Goal: Task Accomplishment & Management: Manage account settings

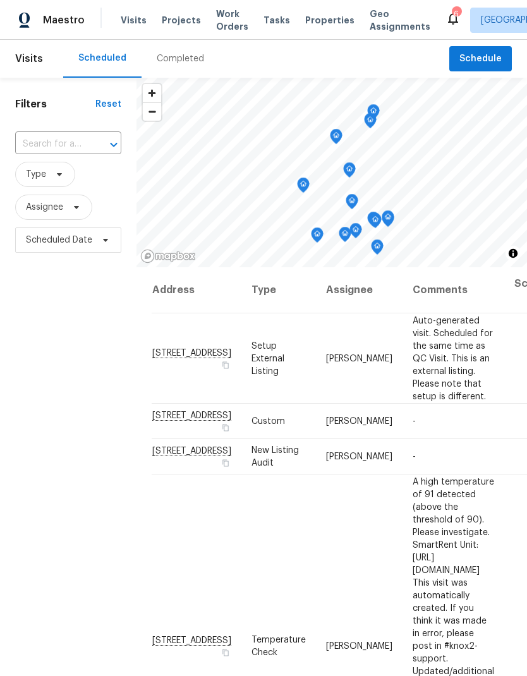
click at [126, 15] on span "Visits" at bounding box center [134, 20] width 26 height 13
click at [60, 135] on input "text" at bounding box center [50, 145] width 71 height 20
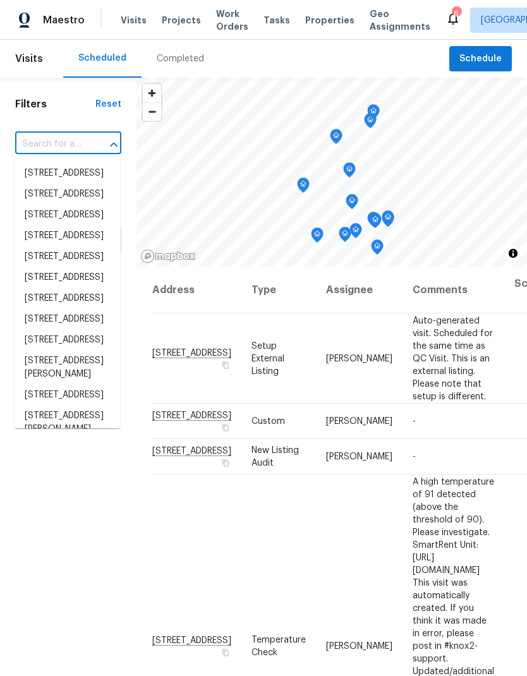
click at [57, 133] on div "​" at bounding box center [68, 144] width 106 height 27
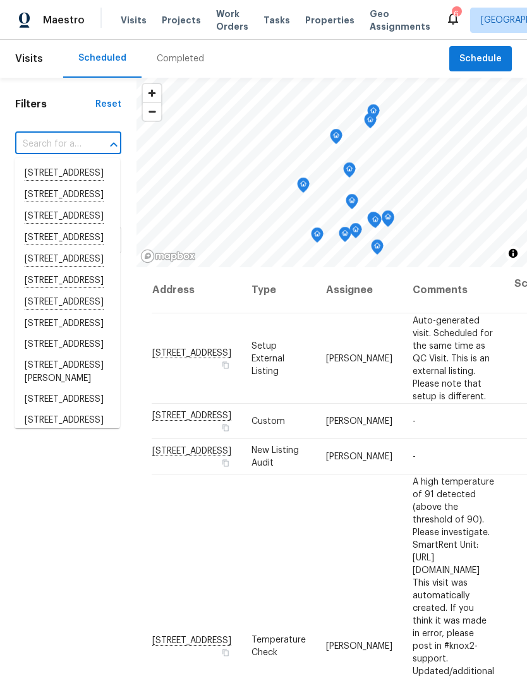
click at [46, 136] on input "text" at bounding box center [50, 145] width 71 height 20
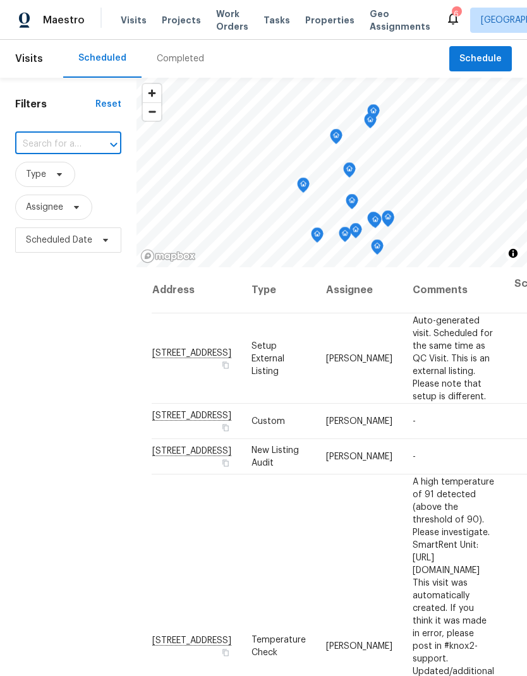
paste input "[STREET_ADDRESS]"
type input "5661 Lake Park"
click at [49, 184] on li "[STREET_ADDRESS]" at bounding box center [67, 173] width 105 height 21
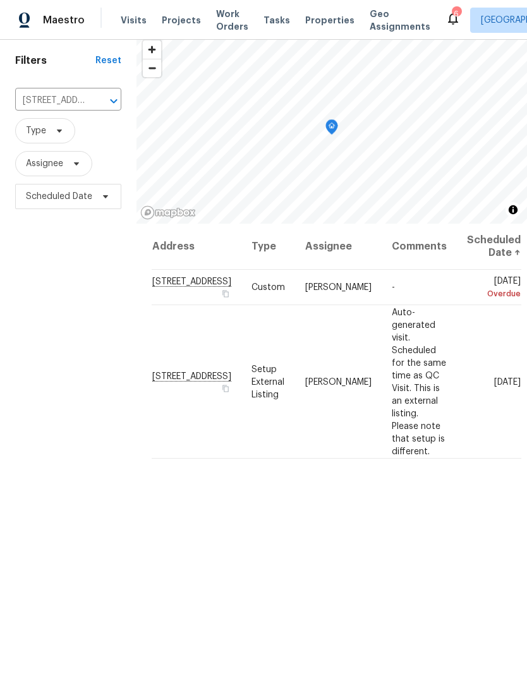
scroll to position [48, 0]
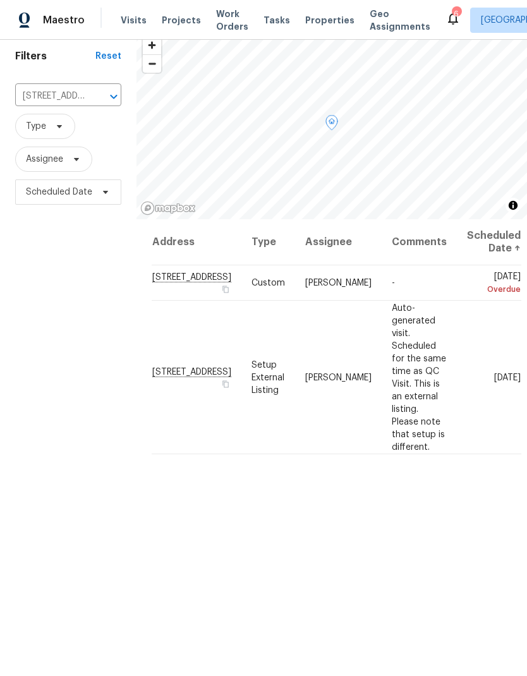
click at [0, 0] on span at bounding box center [0, 0] width 0 height 0
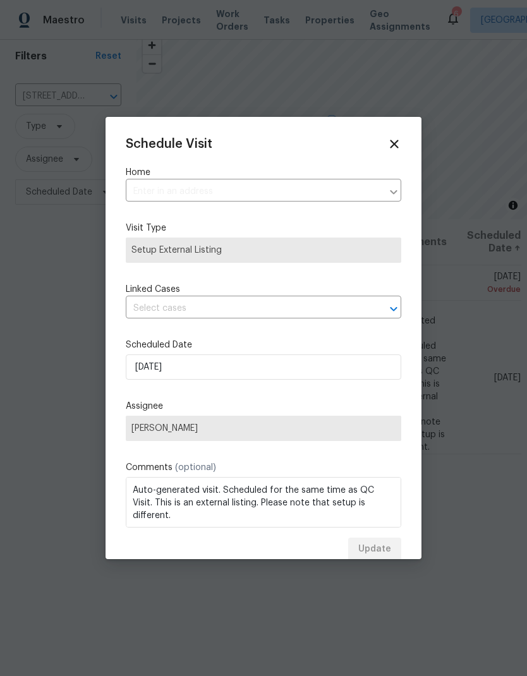
type input "[STREET_ADDRESS]"
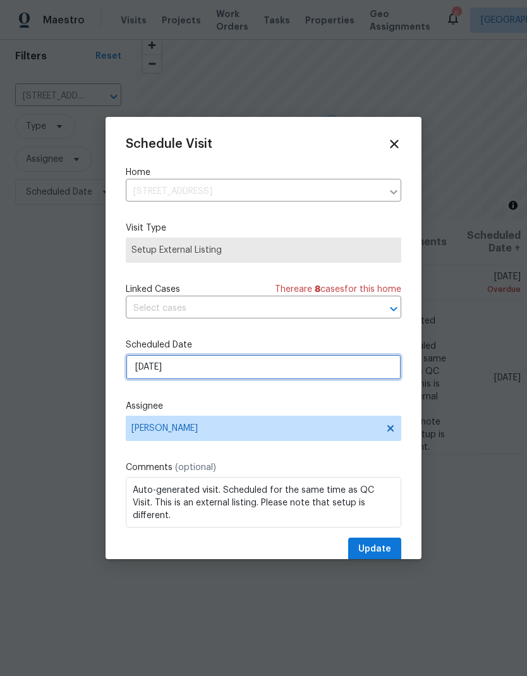
click at [155, 369] on input "[DATE]" at bounding box center [263, 366] width 275 height 25
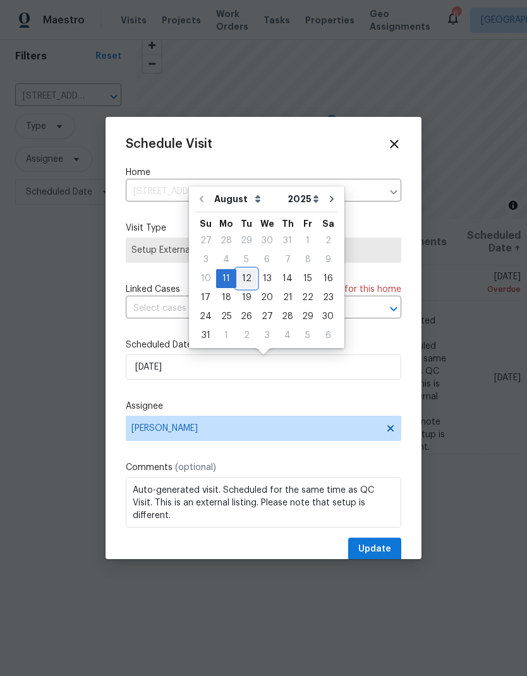
click at [237, 273] on div "12" at bounding box center [246, 279] width 20 height 18
type input "[DATE]"
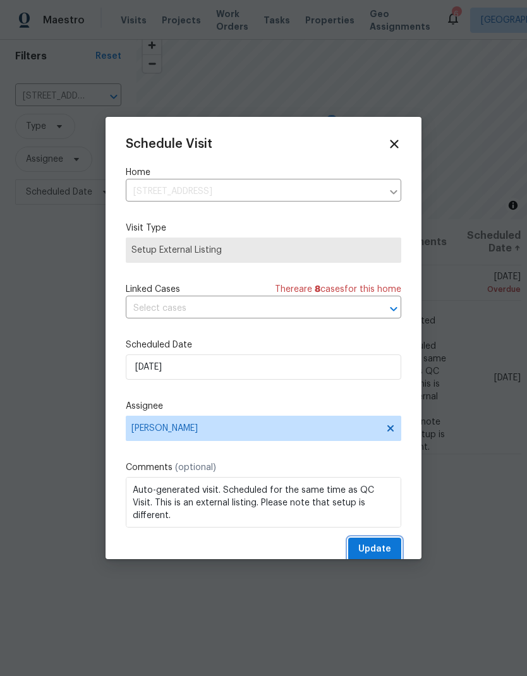
click at [367, 546] on span "Update" at bounding box center [374, 549] width 33 height 16
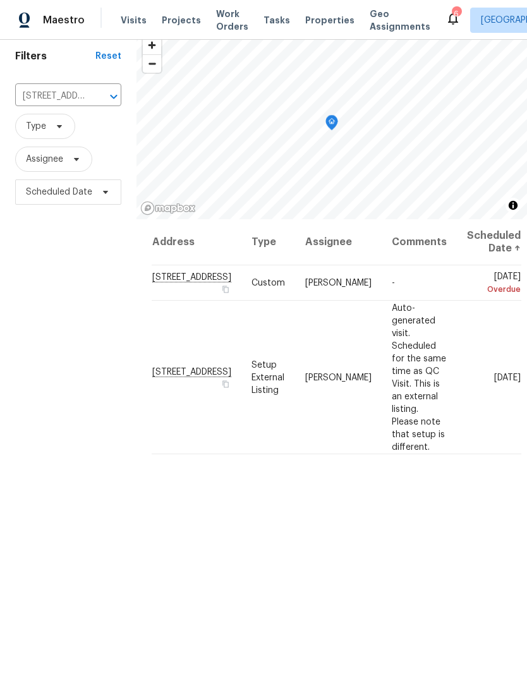
click at [89, 94] on button "Clear" at bounding box center [97, 97] width 18 height 18
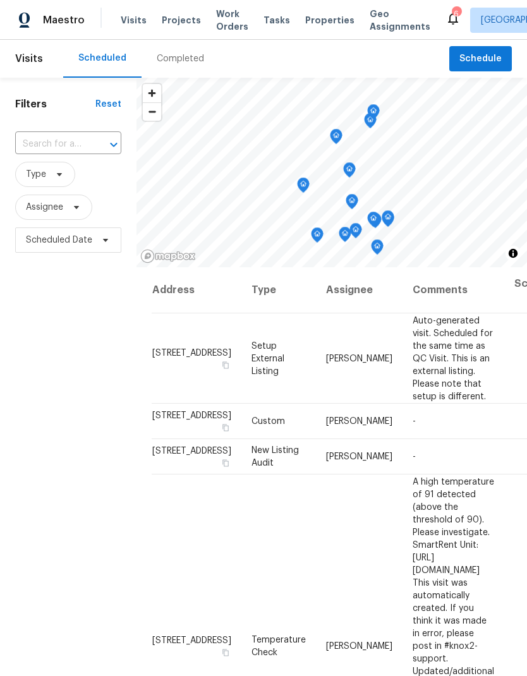
click at [56, 148] on input "text" at bounding box center [50, 145] width 71 height 20
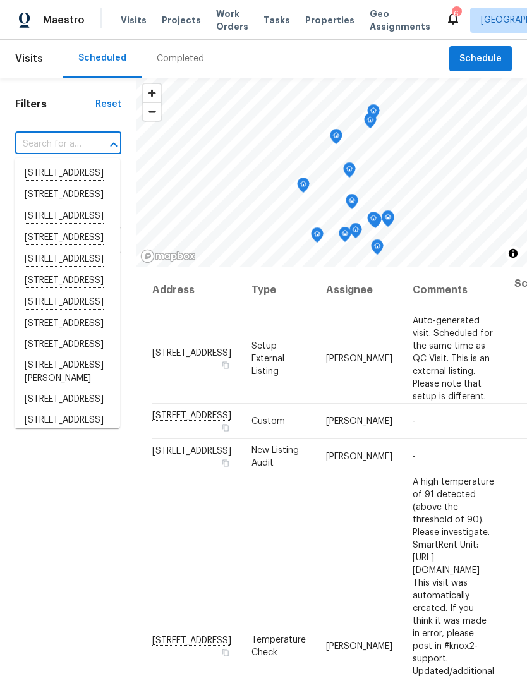
click at [38, 147] on input "text" at bounding box center [50, 145] width 71 height 20
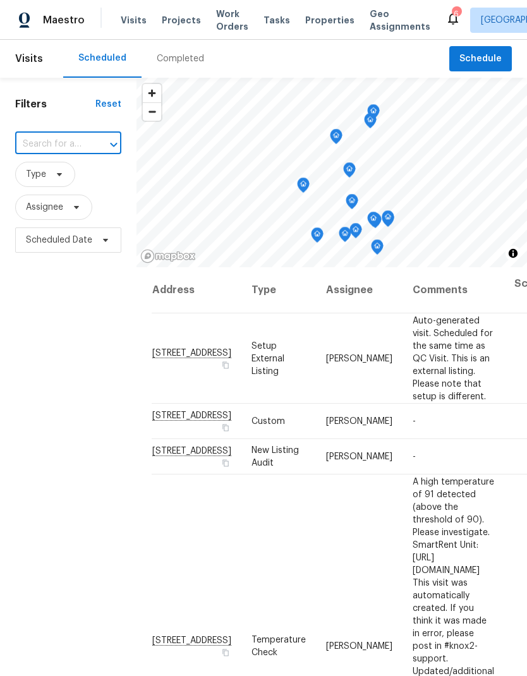
paste input "[STREET_ADDRESS]"
type input "[STREET_ADDRESS]"
click at [40, 179] on li "[STREET_ADDRESS]" at bounding box center [67, 173] width 105 height 21
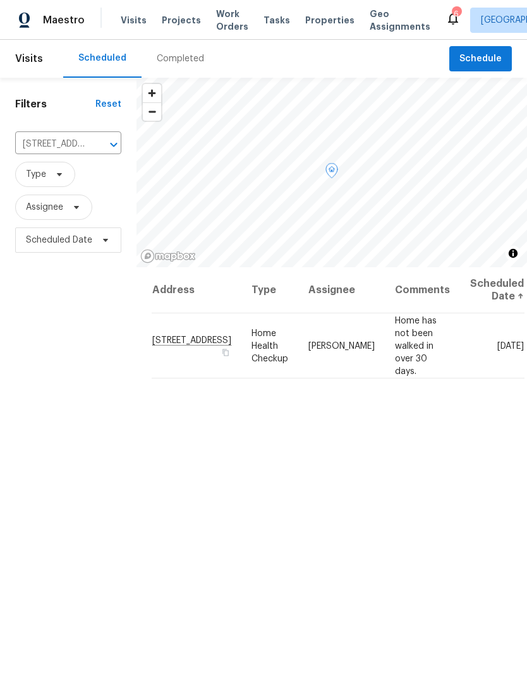
click at [0, 0] on icon at bounding box center [0, 0] width 0 height 0
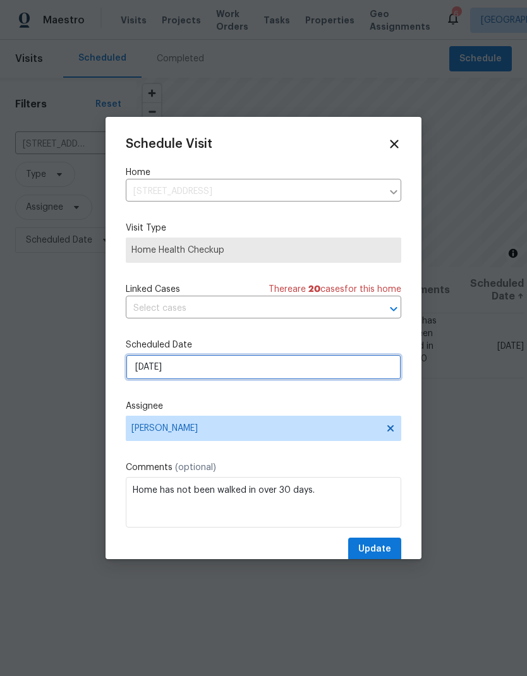
click at [160, 363] on input "[DATE]" at bounding box center [263, 366] width 275 height 25
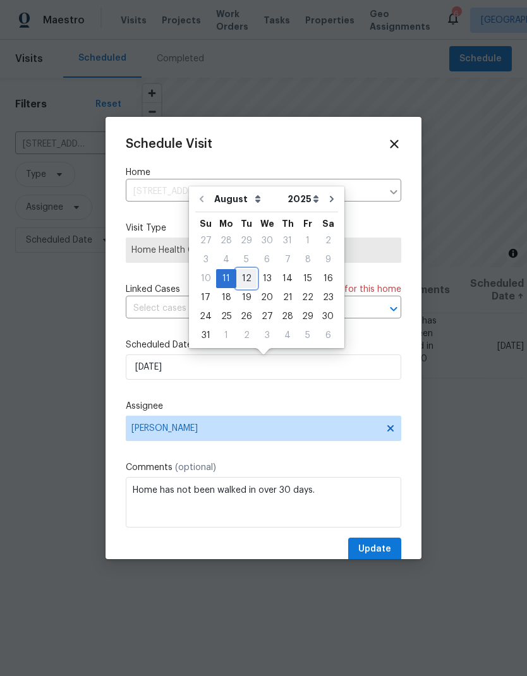
click at [243, 274] on div "12" at bounding box center [246, 279] width 20 height 18
type input "[DATE]"
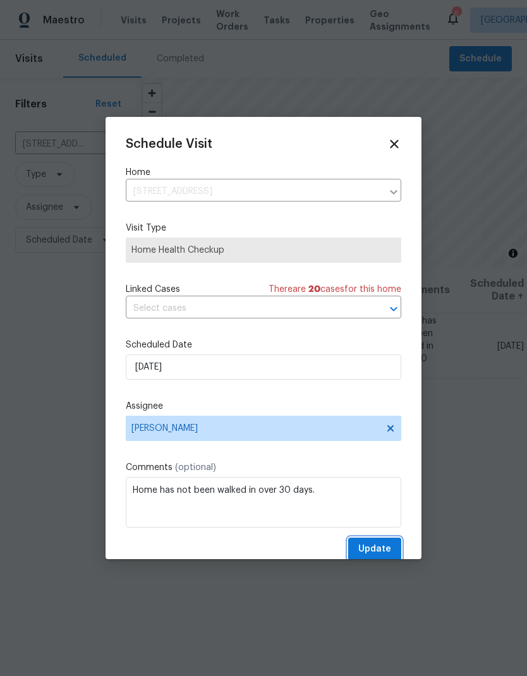
click at [366, 553] on span "Update" at bounding box center [374, 549] width 33 height 16
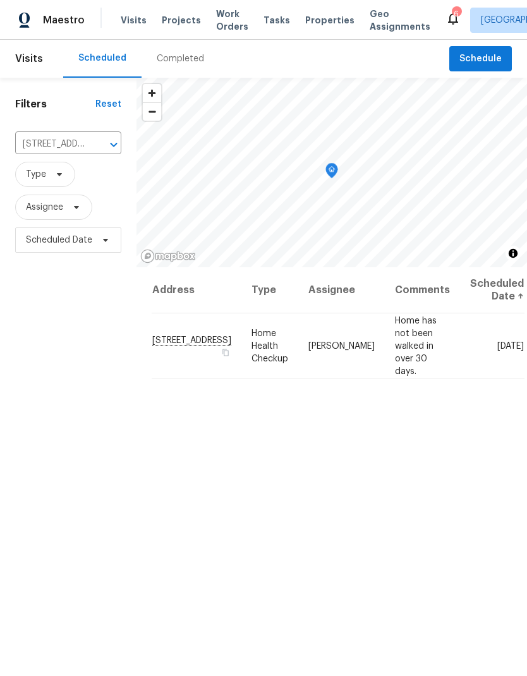
click at [85, 138] on input "[STREET_ADDRESS]" at bounding box center [50, 145] width 71 height 20
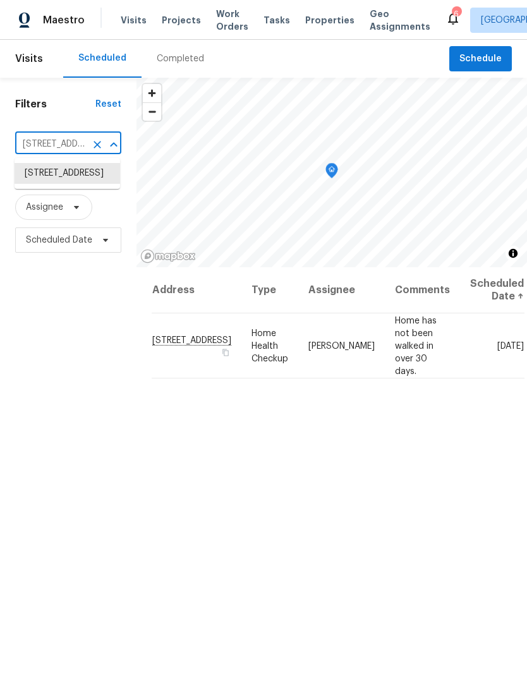
click at [87, 137] on div "4048 Cherokee Ave, San Diego, CA 92104 ​" at bounding box center [68, 145] width 106 height 20
click at [117, 150] on icon "Close" at bounding box center [113, 144] width 15 height 15
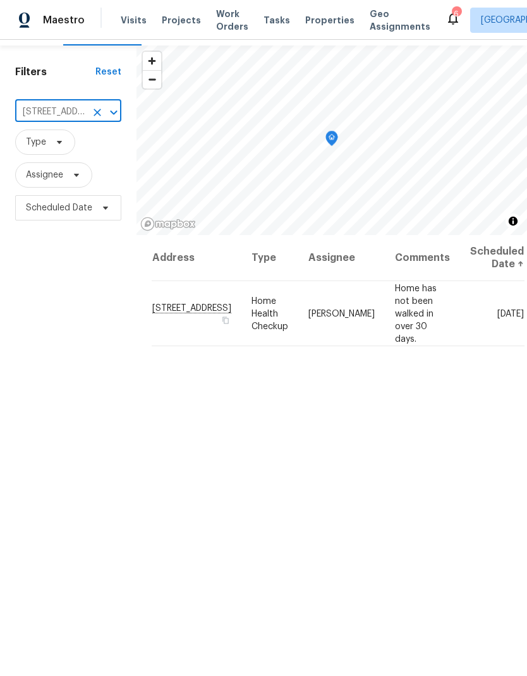
scroll to position [27, 0]
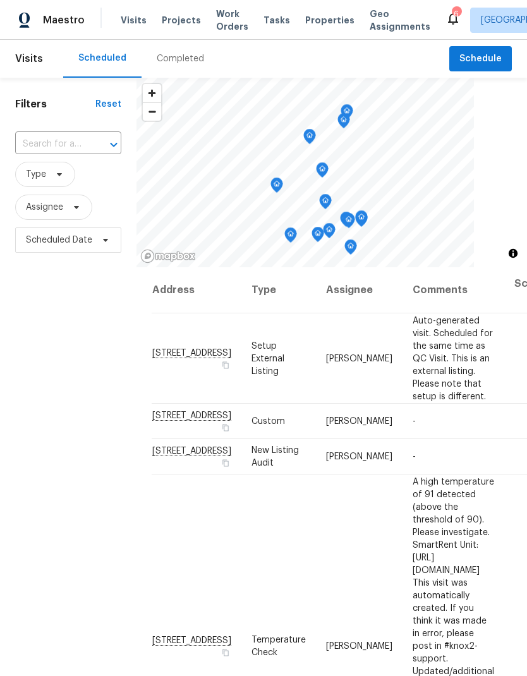
click at [61, 153] on input "text" at bounding box center [50, 145] width 71 height 20
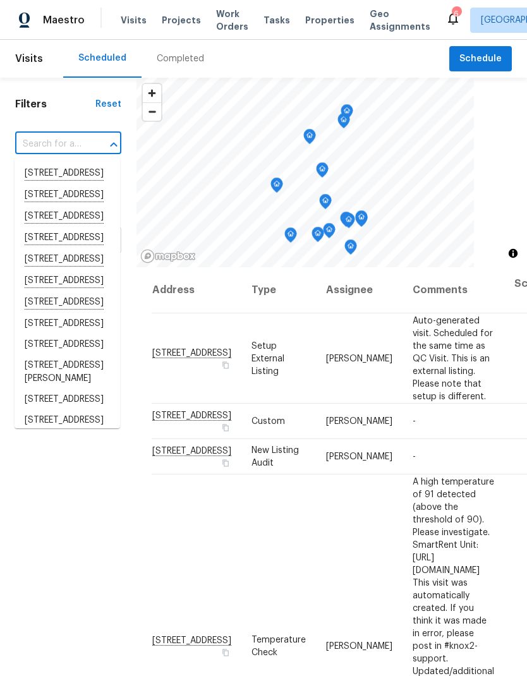
click at [42, 143] on input "text" at bounding box center [50, 145] width 71 height 20
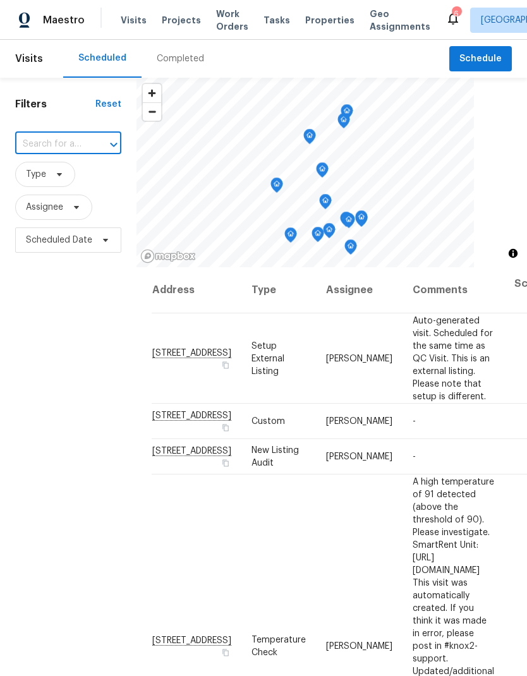
paste input "[STREET_ADDRESS][PERSON_NAME]"
type input "7405 Charmant D"
click at [30, 169] on li "[STREET_ADDRESS][PERSON_NAME]" at bounding box center [67, 180] width 105 height 35
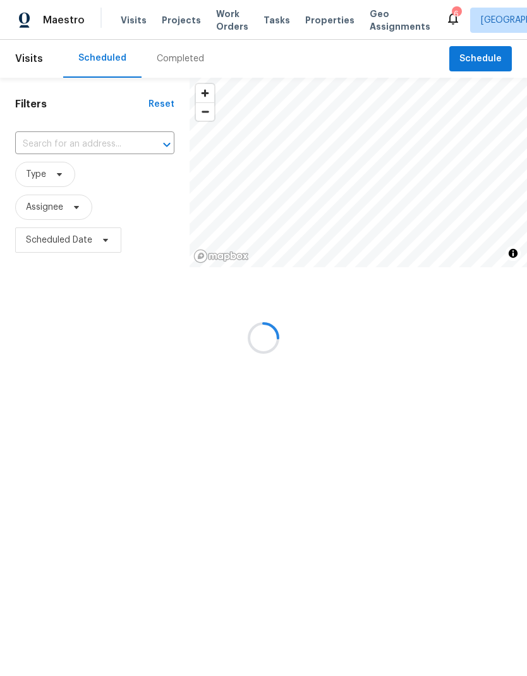
type input "[STREET_ADDRESS][PERSON_NAME]"
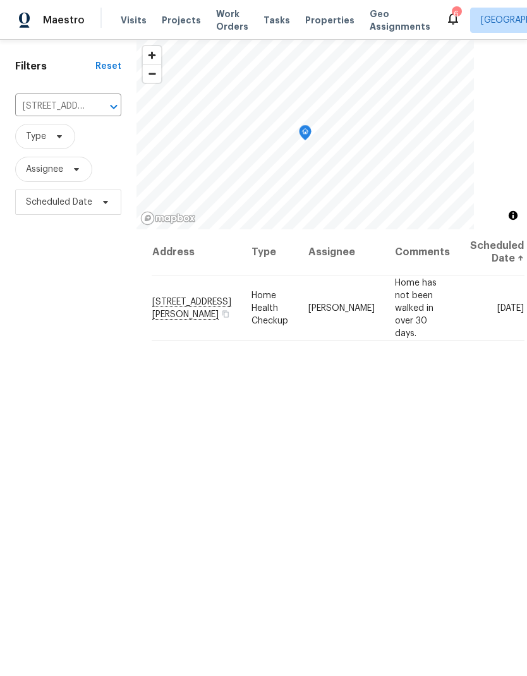
scroll to position [40, 0]
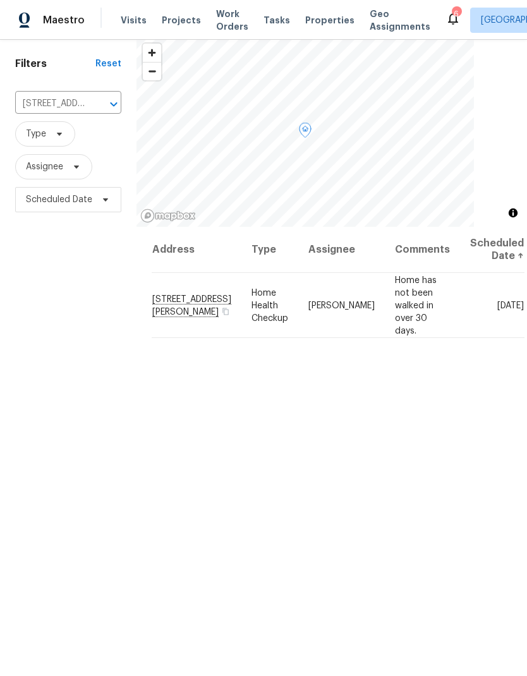
click at [0, 0] on icon at bounding box center [0, 0] width 0 height 0
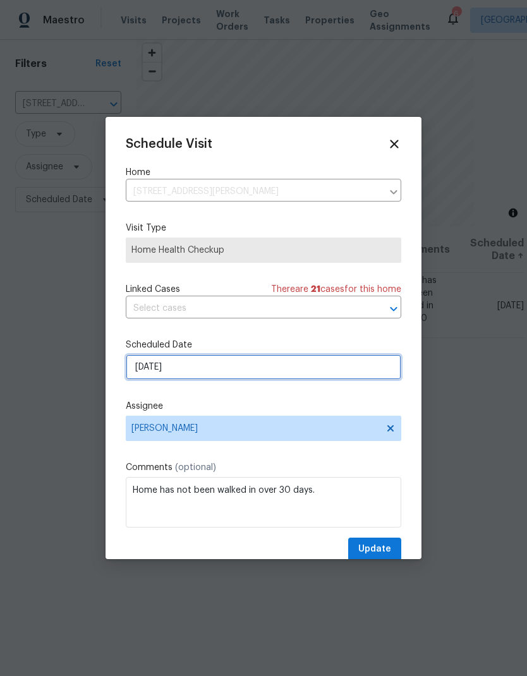
click at [172, 359] on input "[DATE]" at bounding box center [263, 366] width 275 height 25
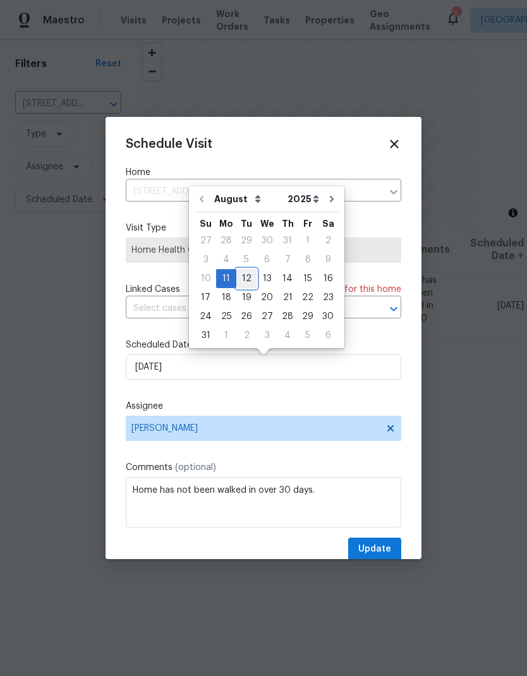
click at [237, 275] on div "12" at bounding box center [246, 279] width 20 height 18
type input "[DATE]"
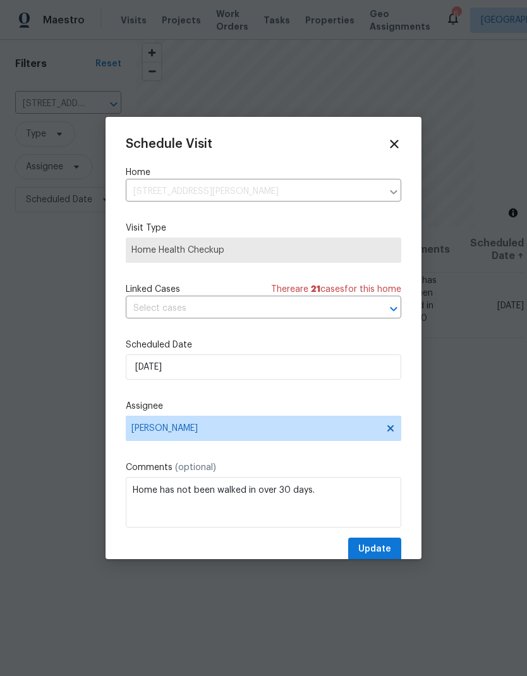
click at [375, 566] on div at bounding box center [263, 338] width 527 height 676
click at [363, 545] on span "Update" at bounding box center [374, 549] width 33 height 16
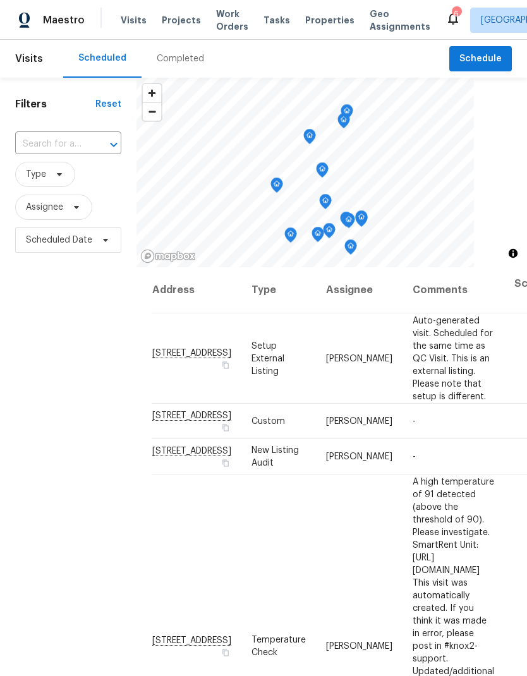
click at [49, 142] on input "text" at bounding box center [50, 145] width 71 height 20
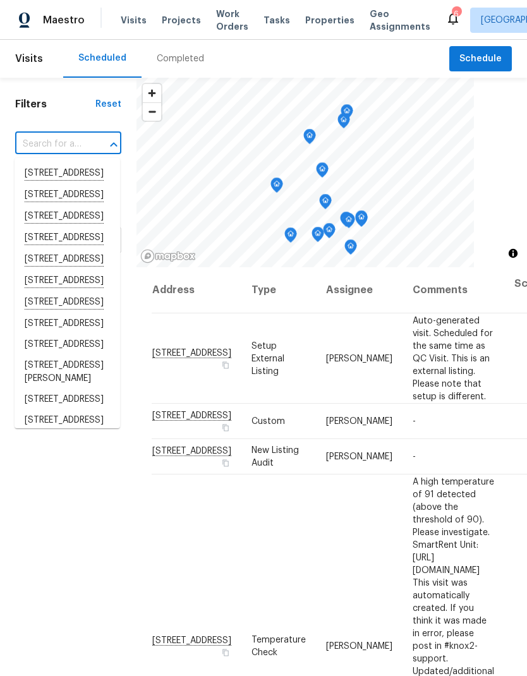
click at [42, 141] on input "text" at bounding box center [50, 145] width 71 height 20
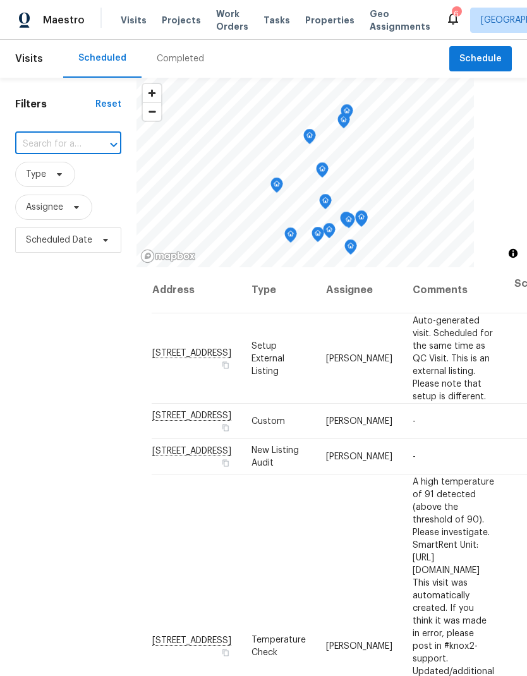
paste input "[STREET_ADDRESS]"
type input "[STREET_ADDRESS]"
click at [54, 177] on li "[STREET_ADDRESS]" at bounding box center [67, 173] width 105 height 21
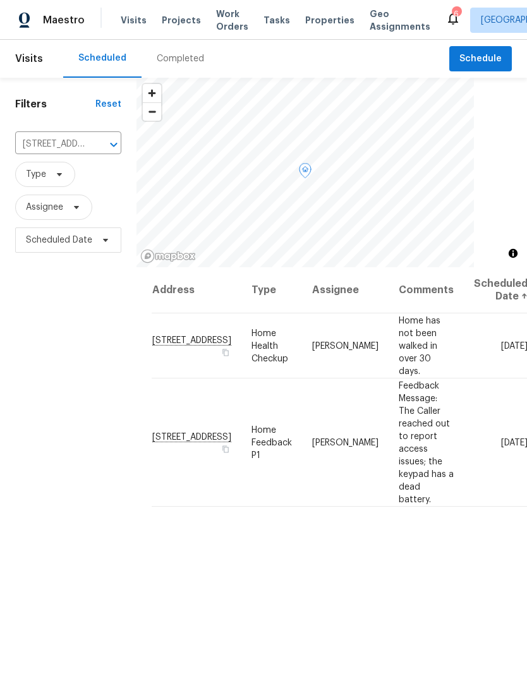
click at [0, 0] on icon at bounding box center [0, 0] width 0 height 0
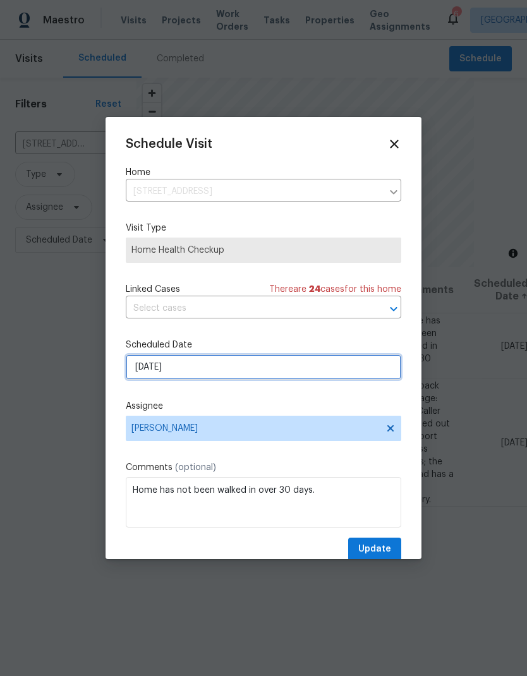
click at [143, 366] on input "[DATE]" at bounding box center [263, 366] width 275 height 25
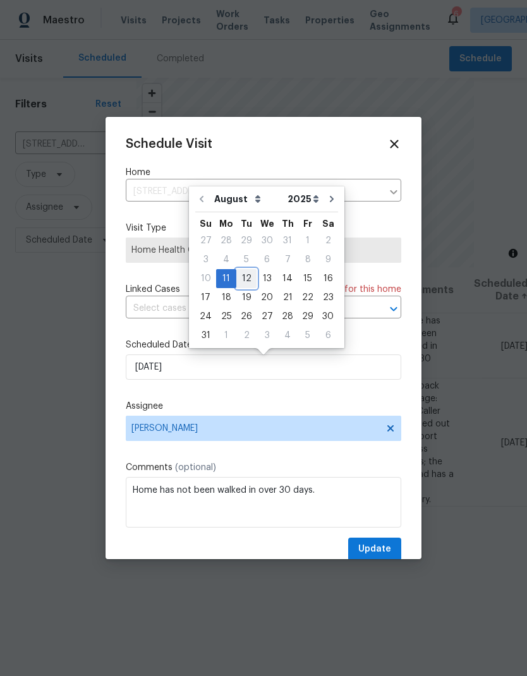
click at [244, 278] on div "12" at bounding box center [246, 279] width 20 height 18
type input "[DATE]"
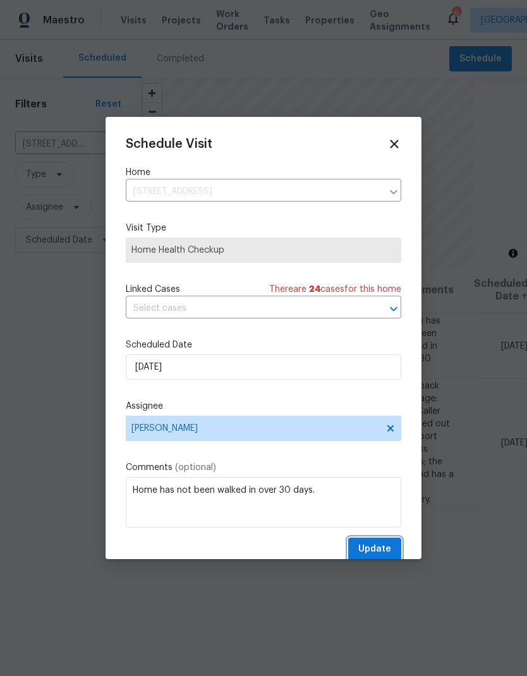
click at [378, 554] on span "Update" at bounding box center [374, 549] width 33 height 16
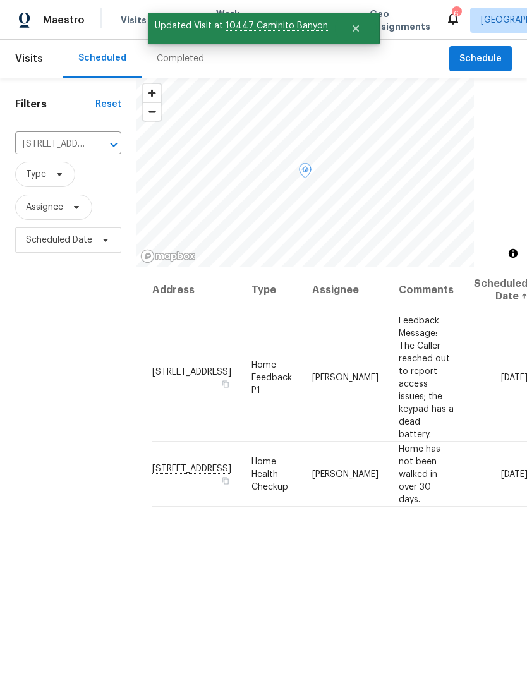
click at [0, 0] on span at bounding box center [0, 0] width 0 height 0
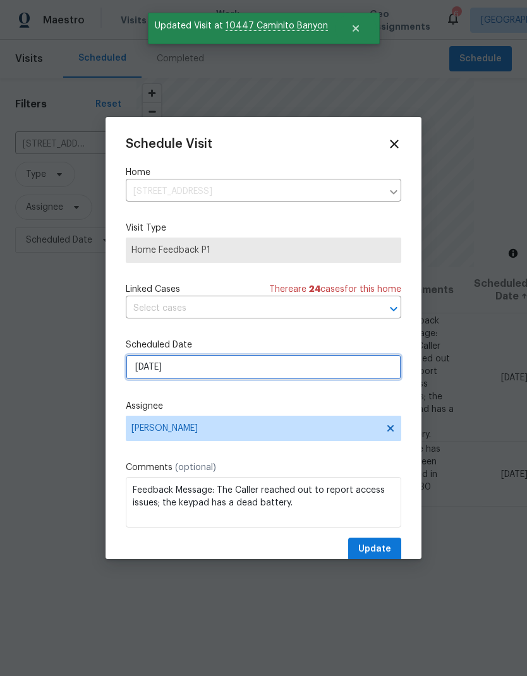
click at [157, 373] on input "[DATE]" at bounding box center [263, 366] width 275 height 25
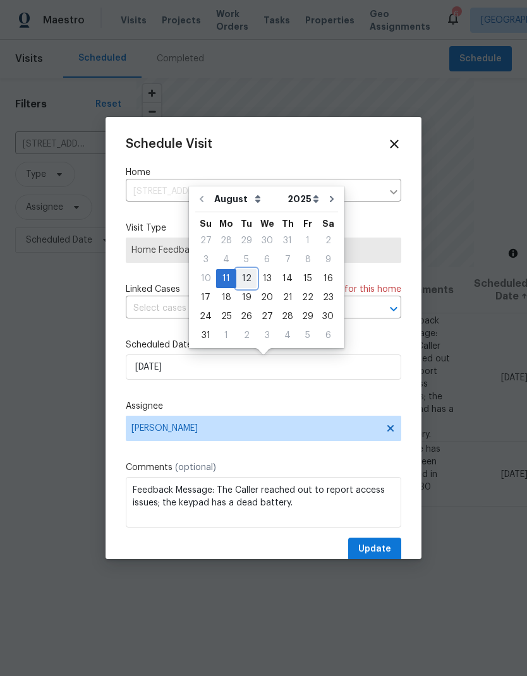
click at [242, 270] on div "12" at bounding box center [246, 279] width 20 height 18
type input "[DATE]"
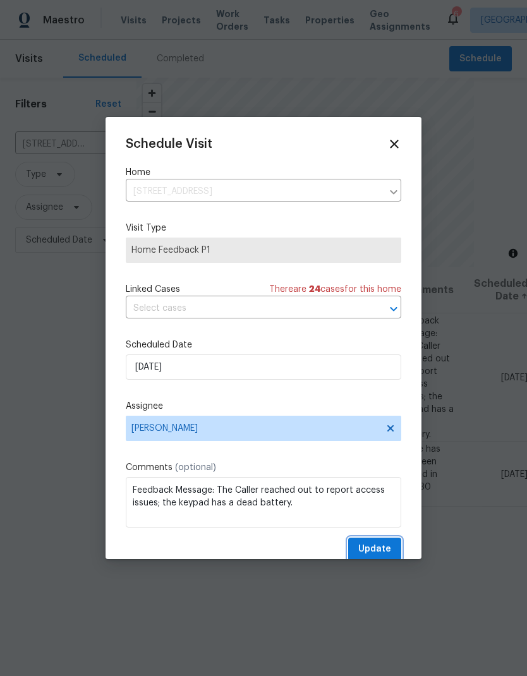
click at [366, 544] on button "Update" at bounding box center [374, 549] width 53 height 23
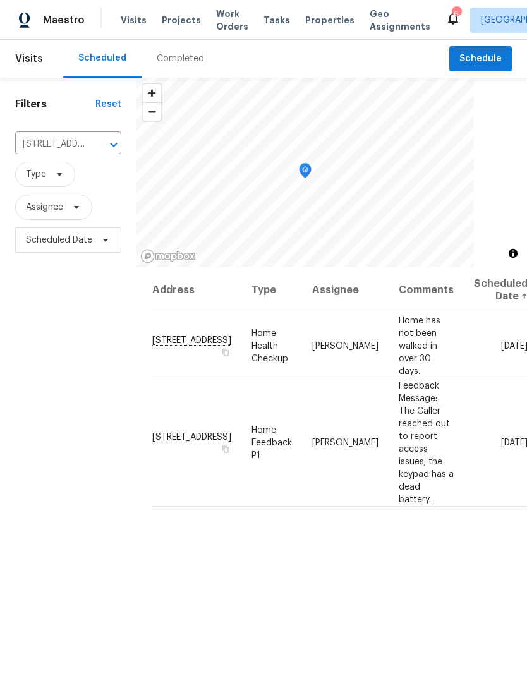
click at [90, 141] on button "Clear" at bounding box center [97, 145] width 18 height 18
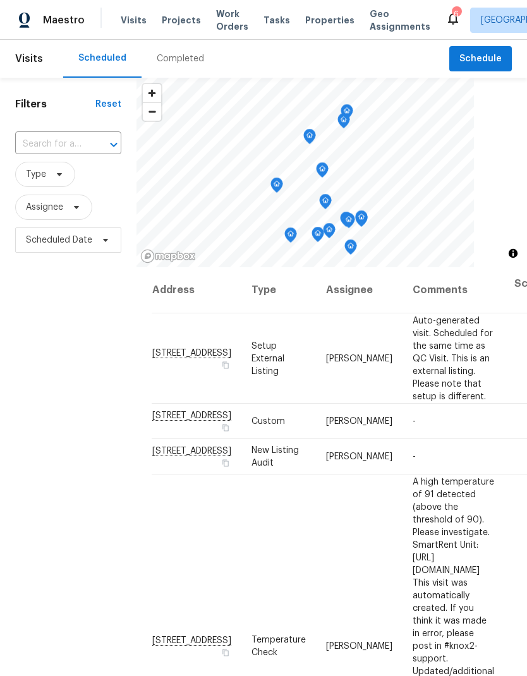
click at [54, 143] on input "text" at bounding box center [50, 145] width 71 height 20
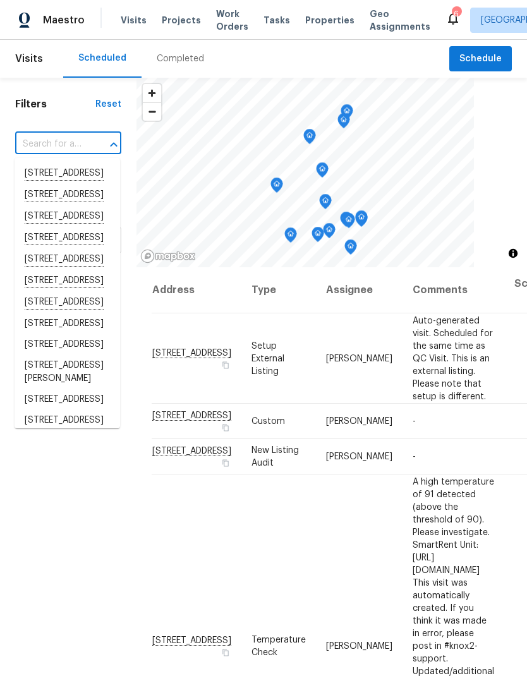
click at [40, 143] on input "text" at bounding box center [50, 145] width 71 height 20
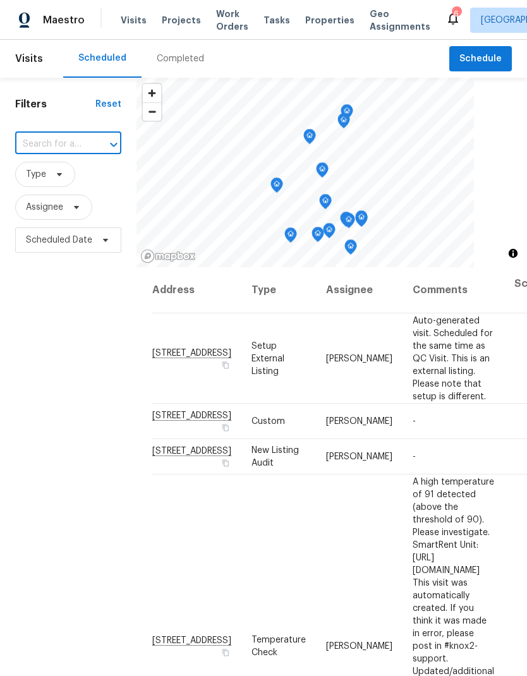
paste input "[STREET_ADDRESS][PERSON_NAME]"
type input "5750 Amaya Dr"
click at [33, 226] on li "[STREET_ADDRESS][PERSON_NAME]" at bounding box center [67, 215] width 105 height 35
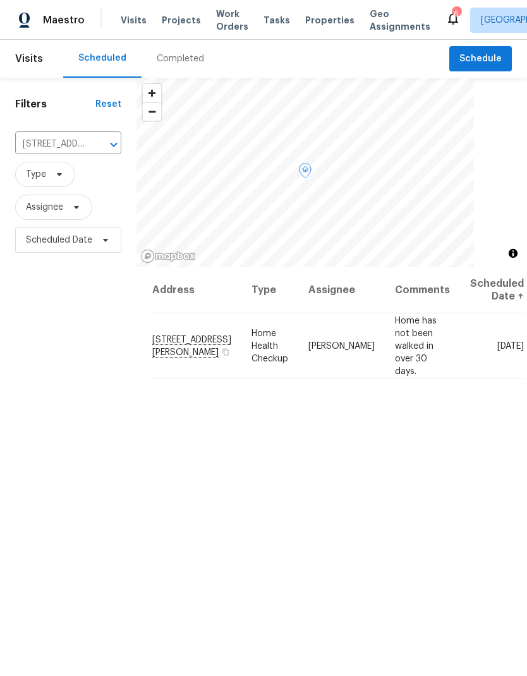
click at [0, 0] on icon at bounding box center [0, 0] width 0 height 0
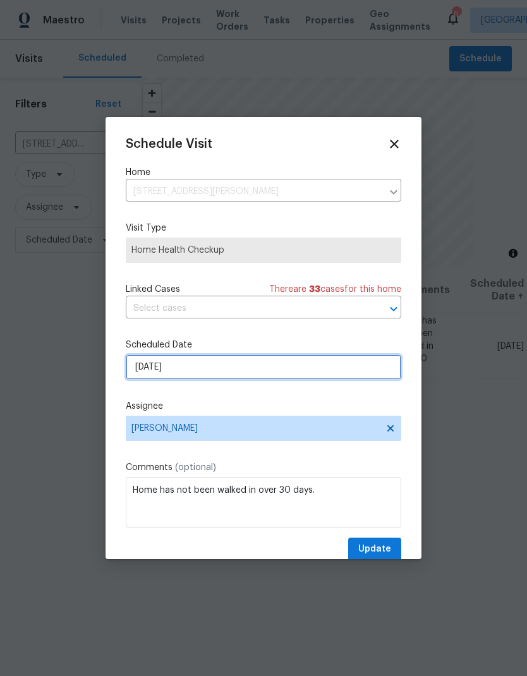
click at [159, 359] on input "[DATE]" at bounding box center [263, 366] width 275 height 25
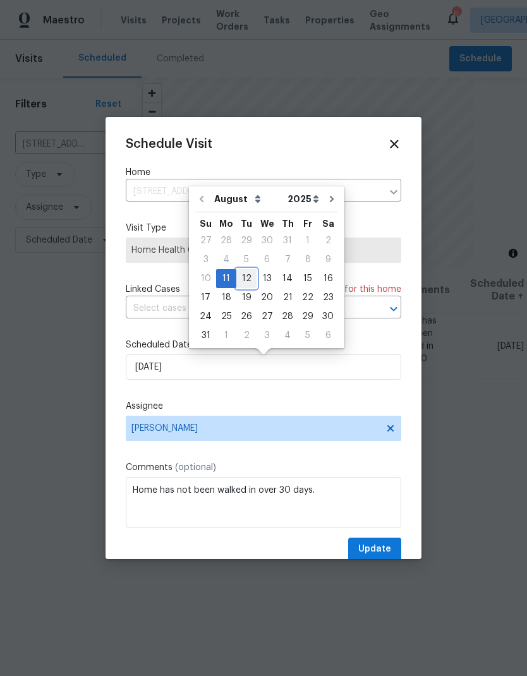
click at [246, 275] on div "12" at bounding box center [246, 279] width 20 height 18
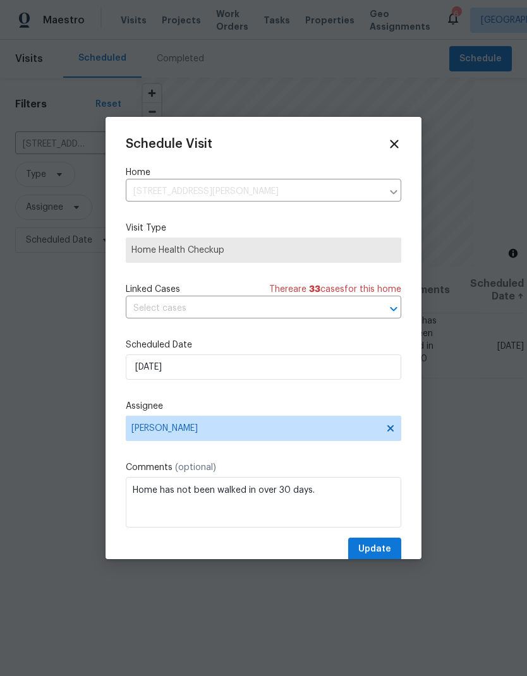
type input "[DATE]"
click at [356, 542] on button "Update" at bounding box center [374, 549] width 53 height 23
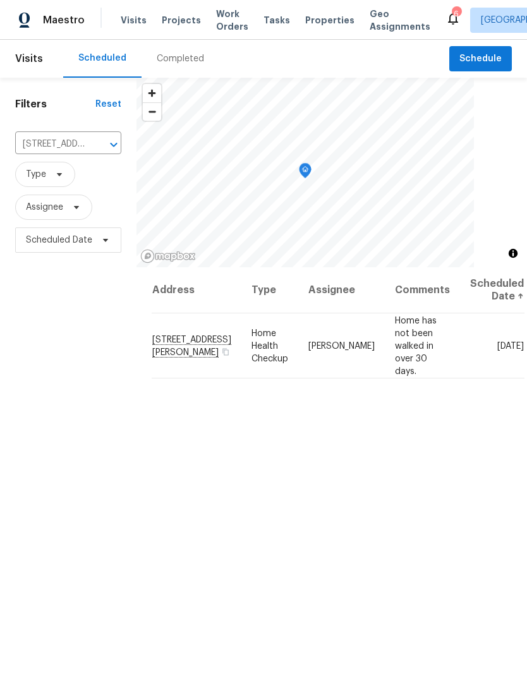
click at [83, 135] on input "[STREET_ADDRESS][PERSON_NAME]" at bounding box center [50, 145] width 71 height 20
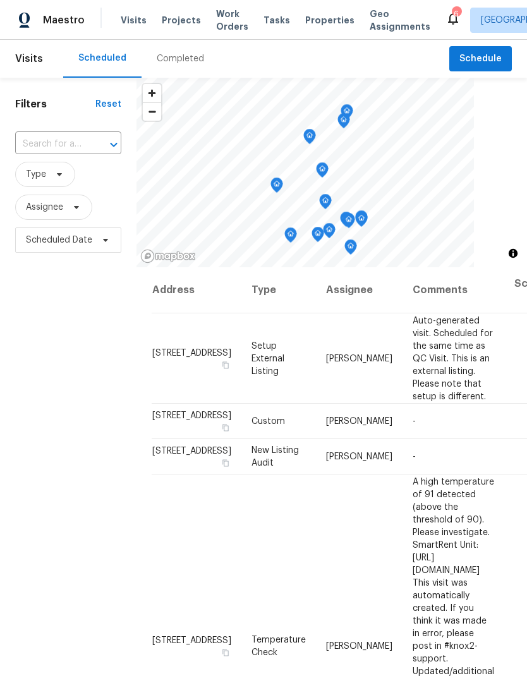
click at [56, 144] on input "text" at bounding box center [50, 145] width 71 height 20
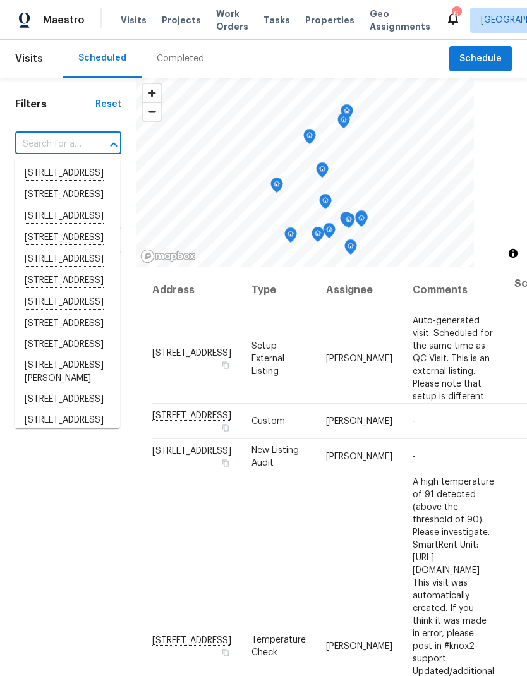
paste input "[STREET_ADDRESS]"
type input "[STREET_ADDRESS]"
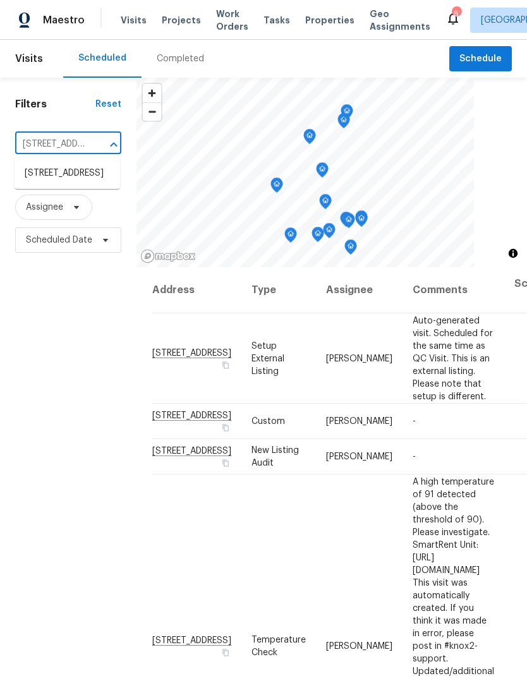
click at [43, 177] on li "[STREET_ADDRESS]" at bounding box center [67, 173] width 105 height 21
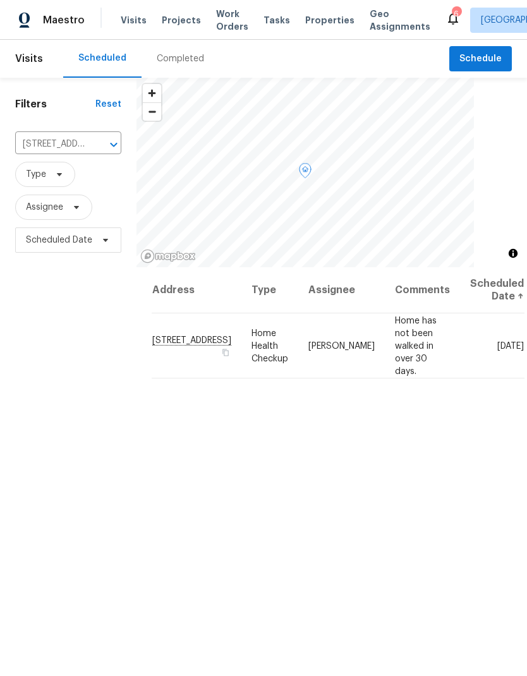
click at [0, 0] on icon at bounding box center [0, 0] width 0 height 0
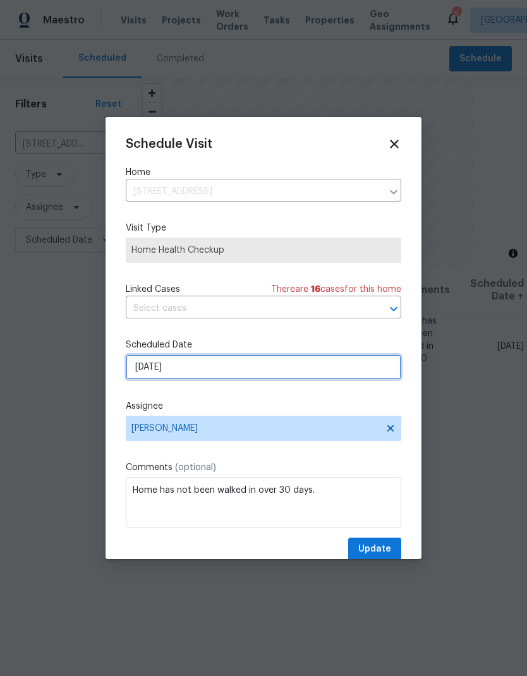
click at [151, 371] on input "[DATE]" at bounding box center [263, 366] width 275 height 25
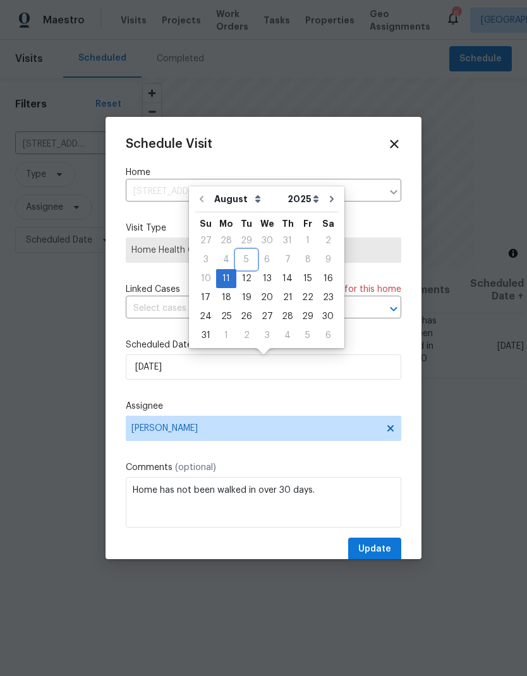
click at [238, 267] on div "5" at bounding box center [246, 260] width 20 height 18
click at [246, 282] on div "12" at bounding box center [246, 279] width 20 height 18
type input "[DATE]"
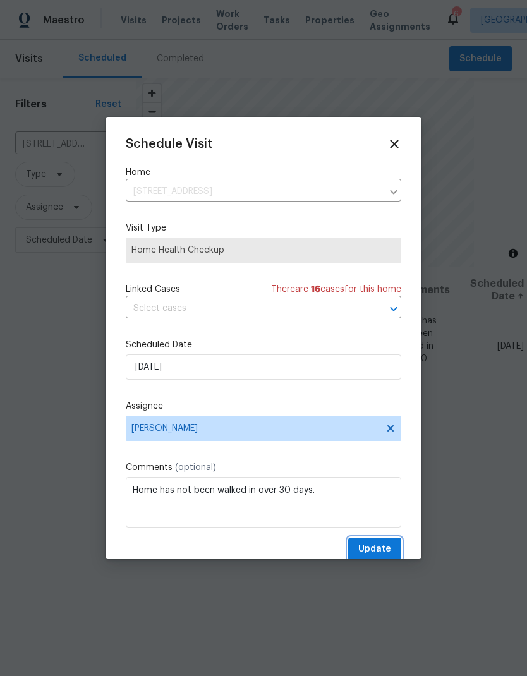
click at [369, 548] on span "Update" at bounding box center [374, 549] width 33 height 16
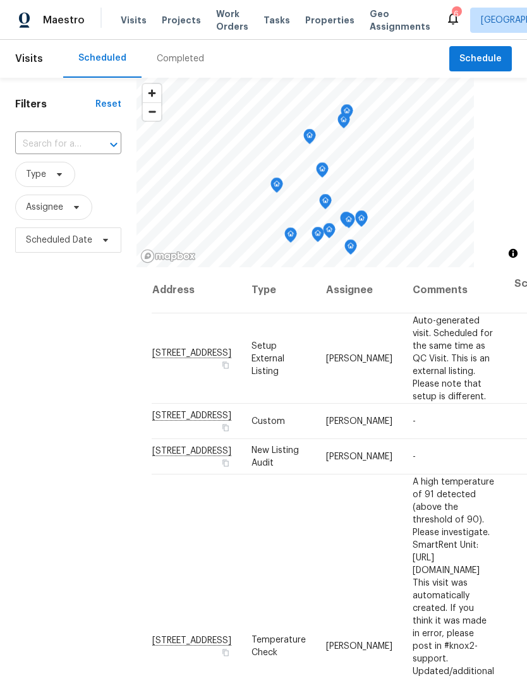
click at [49, 141] on input "text" at bounding box center [50, 145] width 71 height 20
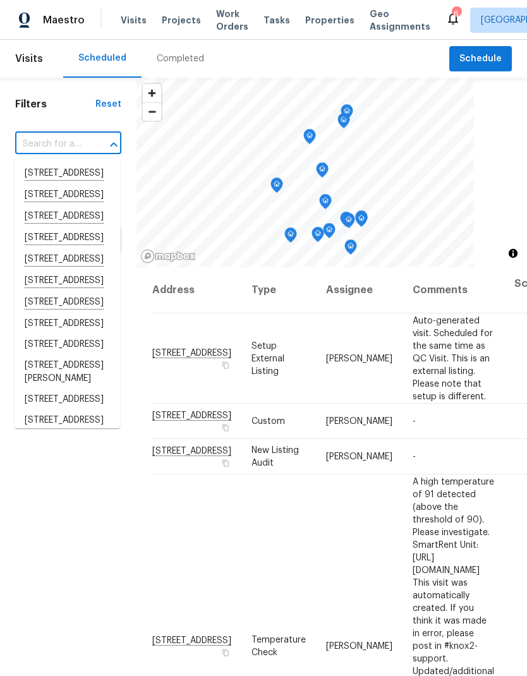
click at [39, 140] on input "text" at bounding box center [50, 145] width 71 height 20
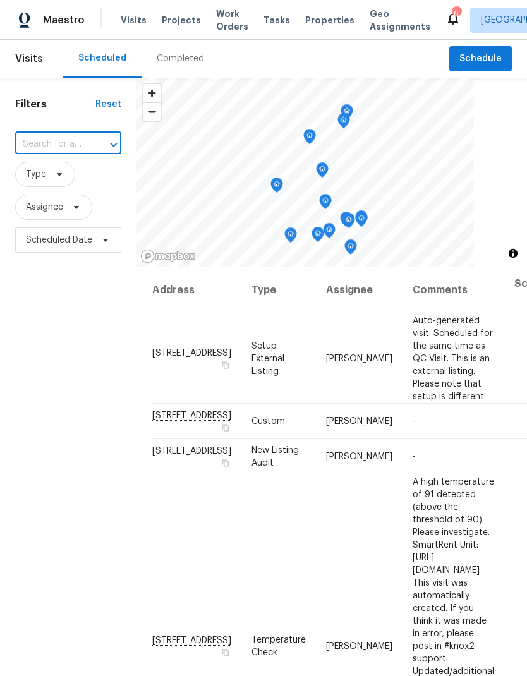
paste input "[STREET_ADDRESS][PERSON_NAME]"
type input "[STREET_ADDRESS][PERSON_NAME]"
click at [44, 178] on li "[STREET_ADDRESS][PERSON_NAME]" at bounding box center [67, 180] width 105 height 34
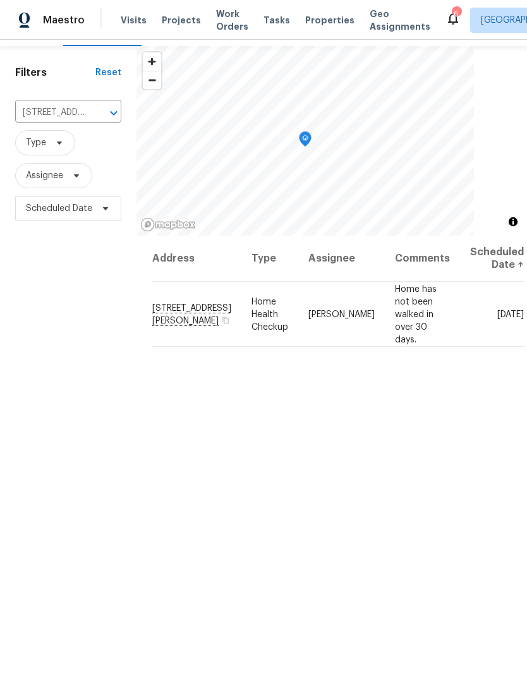
scroll to position [39, 0]
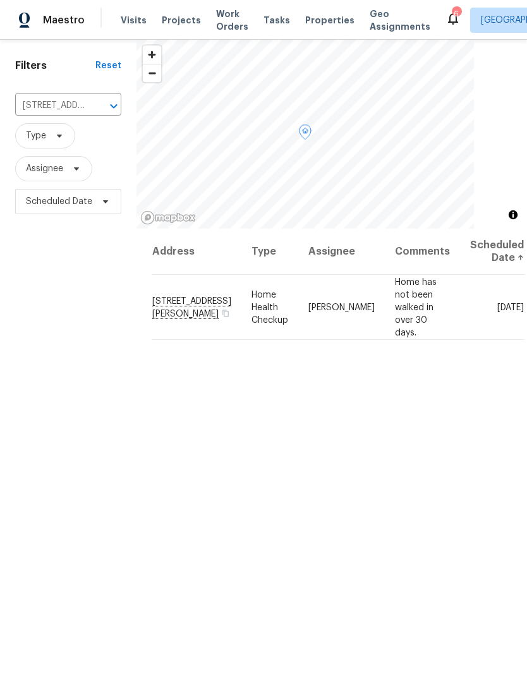
click at [0, 0] on span at bounding box center [0, 0] width 0 height 0
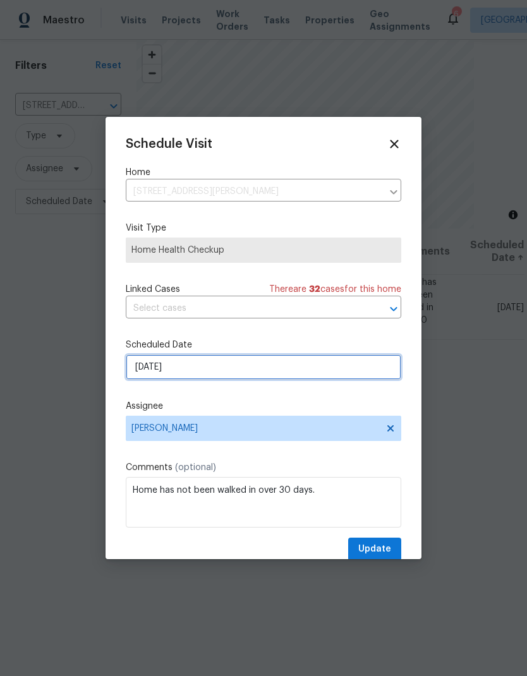
click at [177, 364] on input "[DATE]" at bounding box center [263, 366] width 275 height 25
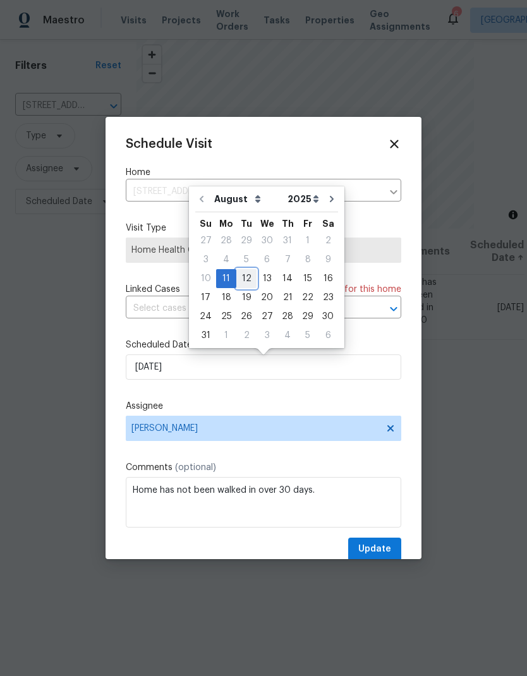
click at [239, 270] on div "12" at bounding box center [246, 279] width 20 height 18
type input "[DATE]"
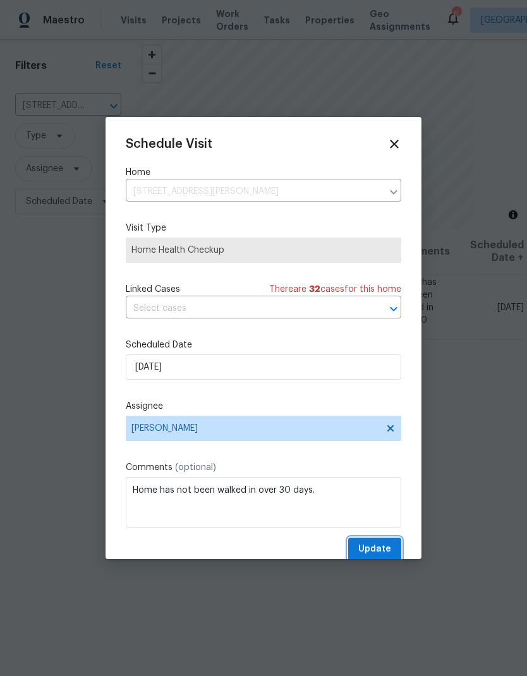
click at [371, 557] on span "Update" at bounding box center [374, 549] width 33 height 16
